Goal: Task Accomplishment & Management: Use online tool/utility

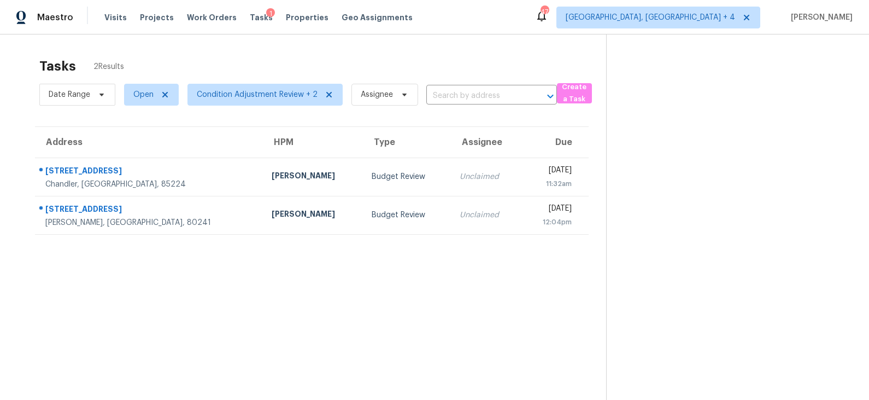
scroll to position [34, 0]
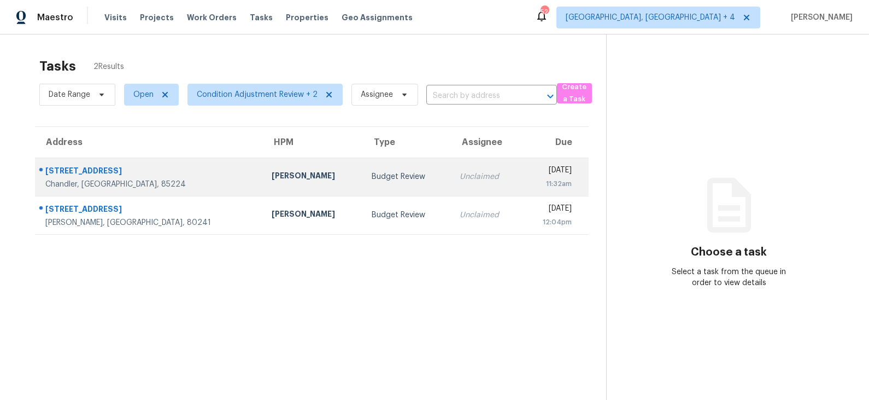
click at [372, 176] on div "Budget Review" at bounding box center [407, 176] width 71 height 11
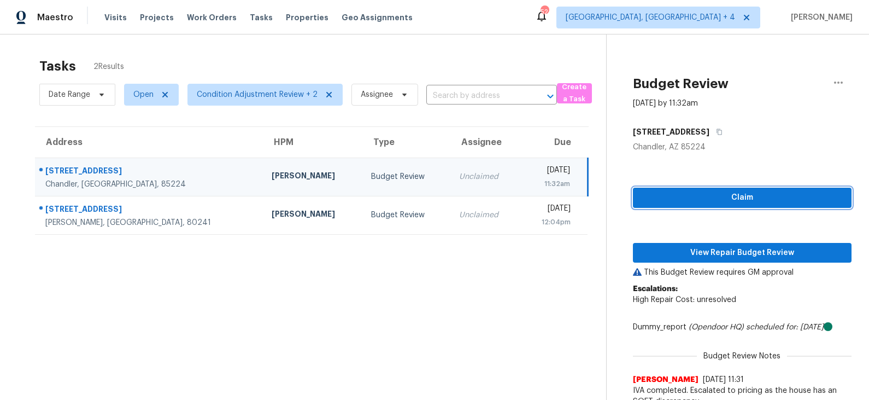
click at [725, 193] on span "Claim" at bounding box center [742, 198] width 201 height 14
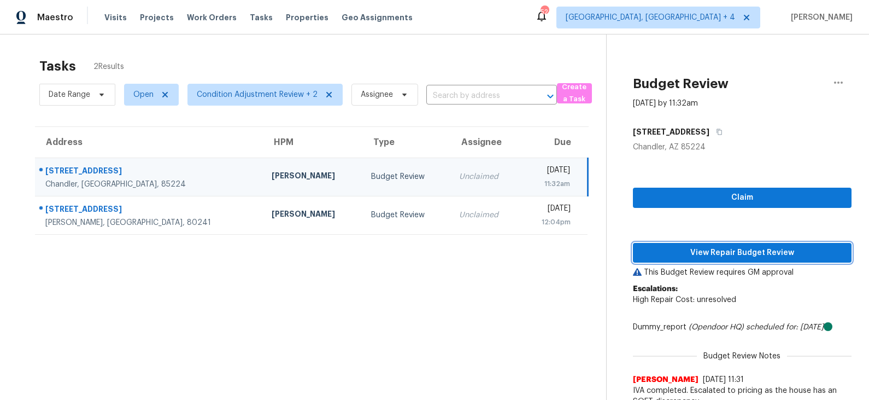
click at [709, 250] on span "View Repair Budget Review" at bounding box center [742, 253] width 201 height 14
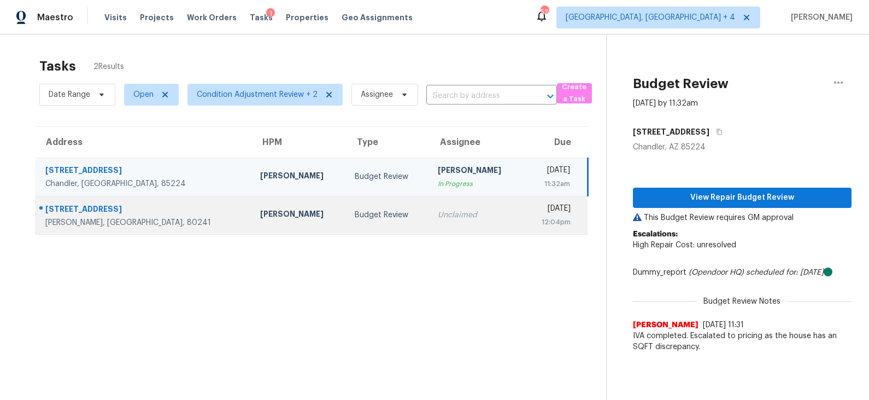
click at [355, 219] on div "Budget Review" at bounding box center [388, 214] width 66 height 11
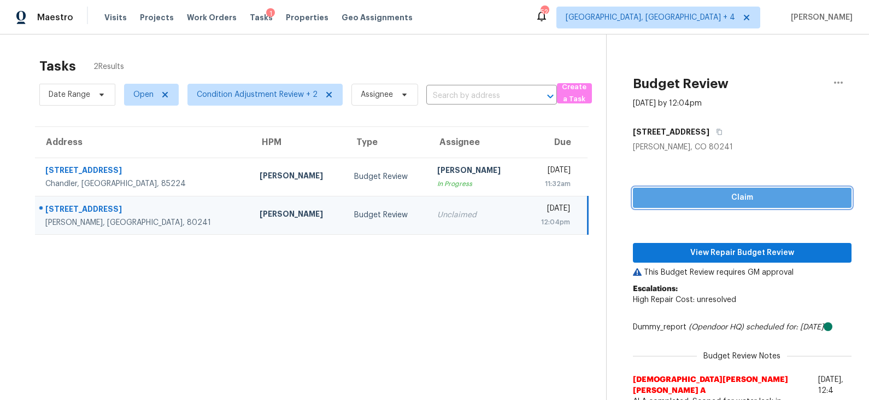
click at [721, 200] on span "Claim" at bounding box center [742, 198] width 201 height 14
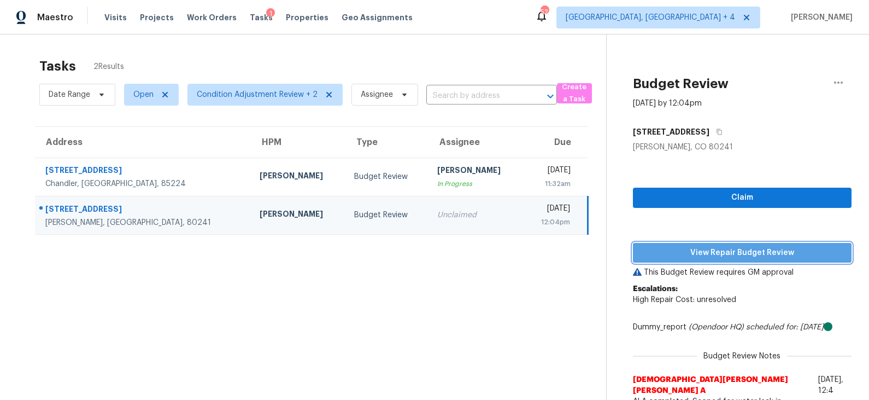
click at [708, 247] on span "View Repair Budget Review" at bounding box center [742, 253] width 201 height 14
